Goal: Information Seeking & Learning: Learn about a topic

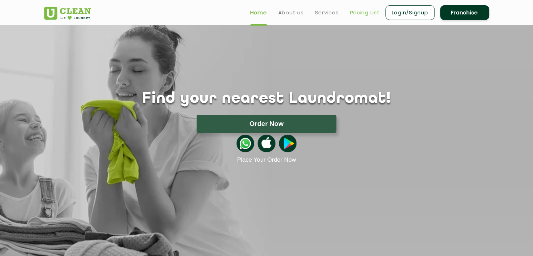
click at [362, 13] on link "Pricing List" at bounding box center [365, 12] width 30 height 8
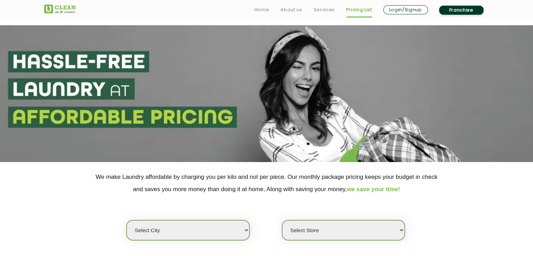
scroll to position [105, 0]
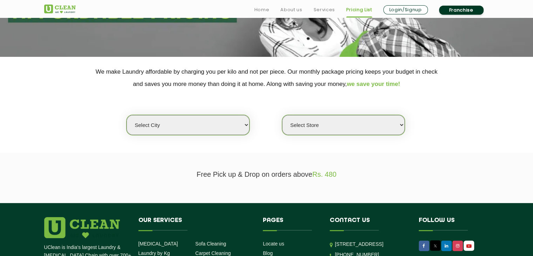
click at [208, 126] on select "Select city [GEOGRAPHIC_DATA] [GEOGRAPHIC_DATA] [GEOGRAPHIC_DATA] [GEOGRAPHIC_D…" at bounding box center [188, 125] width 123 height 20
select select "76"
click at [127, 115] on select "Select city [GEOGRAPHIC_DATA] [GEOGRAPHIC_DATA] [GEOGRAPHIC_DATA] [GEOGRAPHIC_D…" at bounding box center [188, 125] width 123 height 20
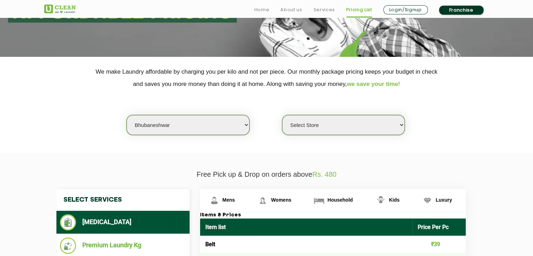
click at [335, 129] on select "Select Store UClean Patia [GEOGRAPHIC_DATA] UClean Z1 Apartment [GEOGRAPHIC_DAT…" at bounding box center [343, 125] width 123 height 20
select select "402"
click at [282, 115] on select "Select Store UClean Patia [GEOGRAPHIC_DATA] UClean Z1 Apartment [GEOGRAPHIC_DAT…" at bounding box center [343, 125] width 123 height 20
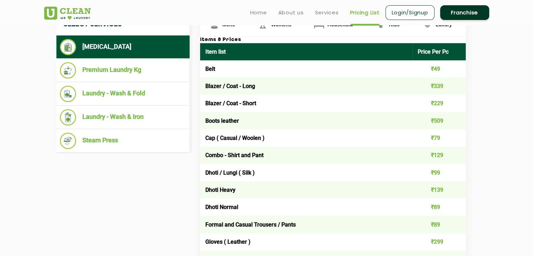
scroll to position [246, 0]
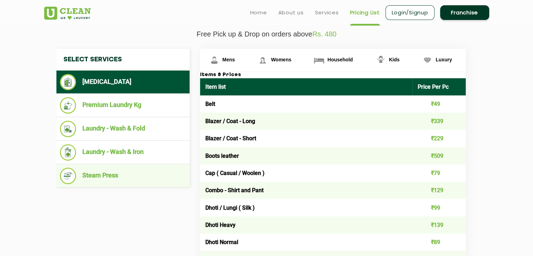
click at [94, 174] on li "Steam Press" at bounding box center [123, 176] width 126 height 16
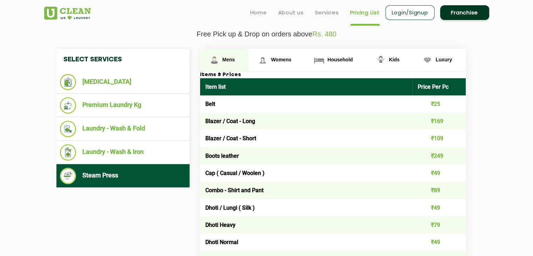
click at [224, 58] on span "Mens" at bounding box center [229, 60] width 13 height 6
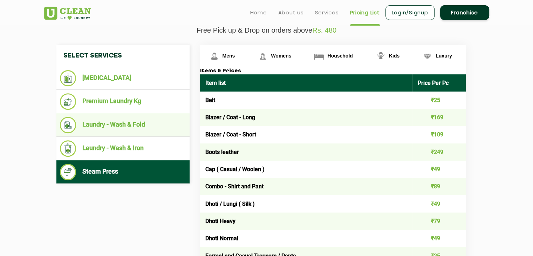
scroll to position [168, 0]
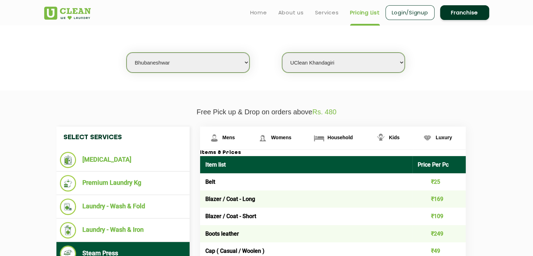
drag, startPoint x: 501, startPoint y: 49, endPoint x: 506, endPoint y: 49, distance: 5.7
click at [501, 49] on section "We make Laundry affordable by charging you per kilo and not per piece. Our mont…" at bounding box center [266, 42] width 533 height 96
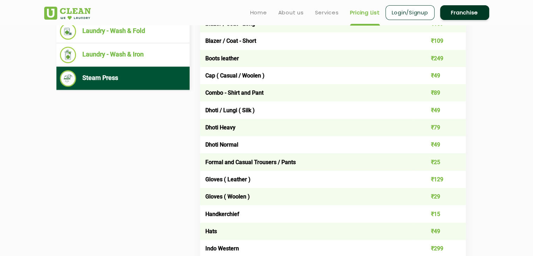
scroll to position [0, 0]
